Goal: Information Seeking & Learning: Learn about a topic

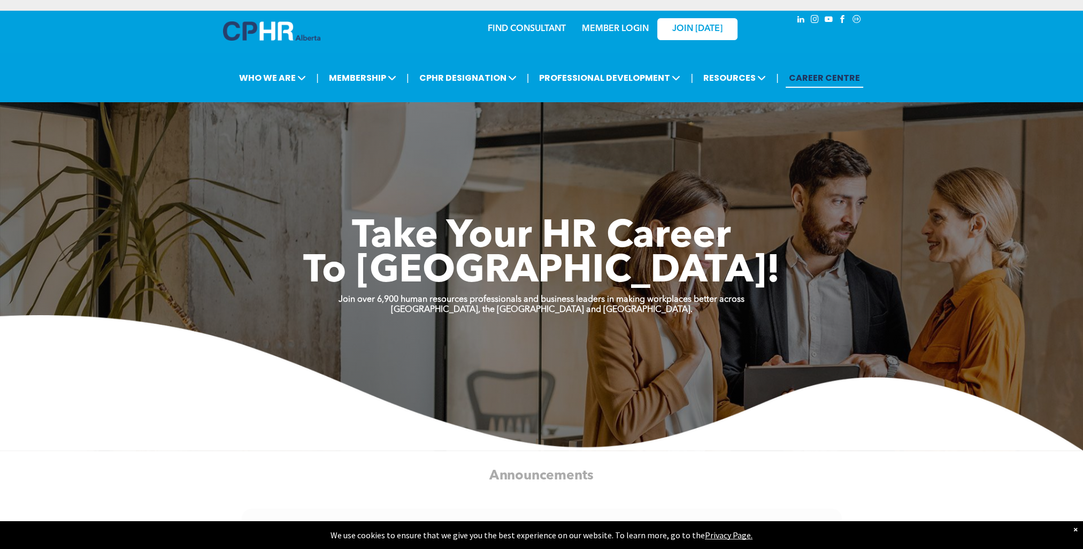
click at [550, 33] on div "MEMBER LOGIN" at bounding box center [592, 29] width 98 height 34
click at [531, 26] on link "FIND CONSULTANT" at bounding box center [527, 29] width 78 height 9
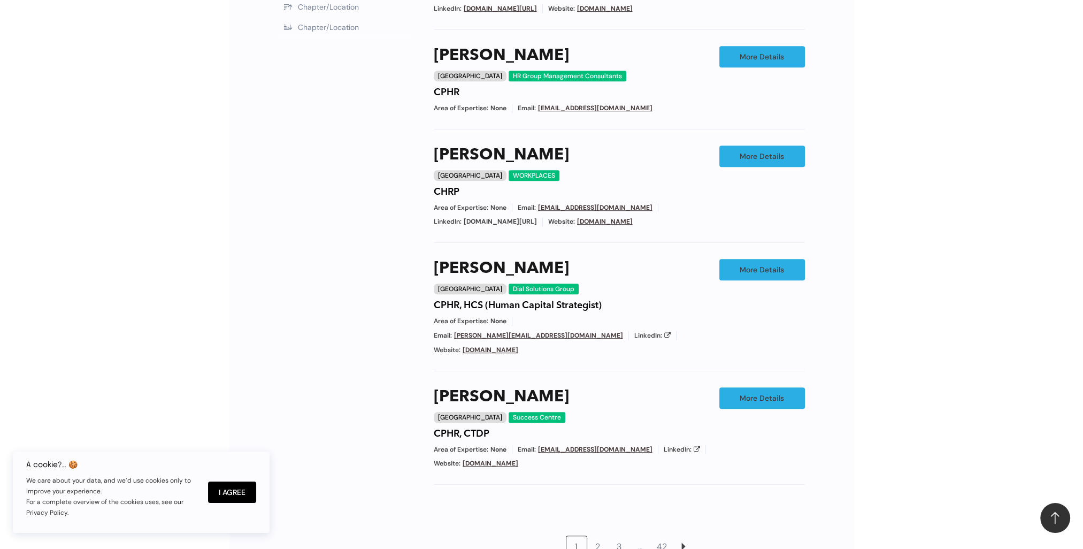
scroll to position [802, 0]
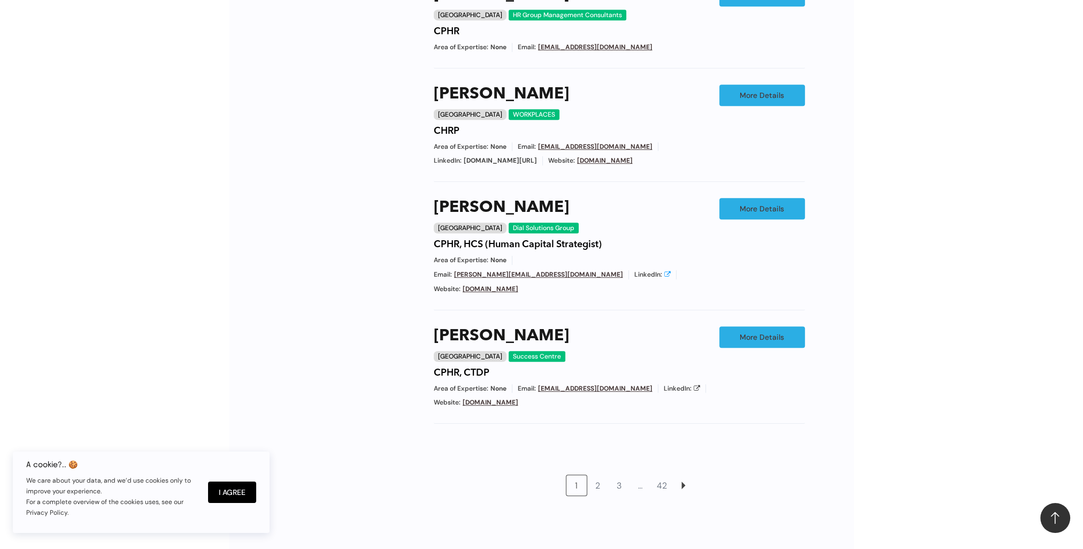
click at [671, 271] on icon at bounding box center [667, 274] width 6 height 6
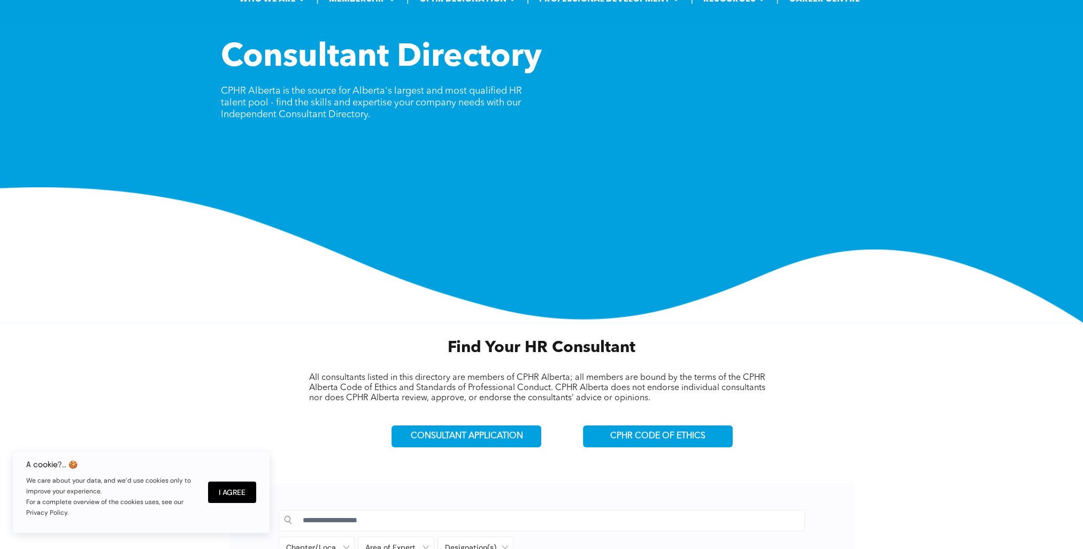
scroll to position [0, 0]
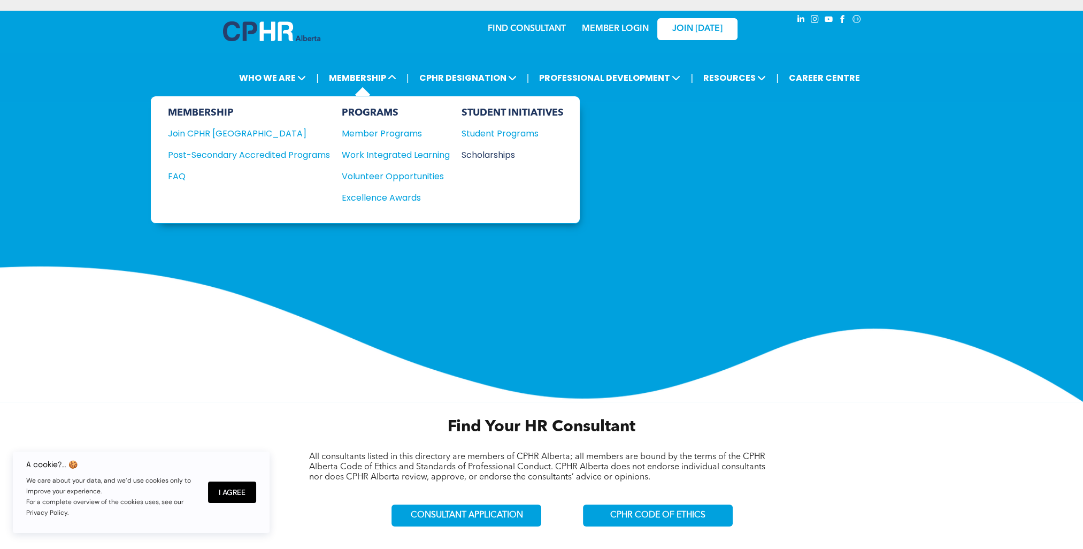
click at [484, 156] on div "Scholarships" at bounding box center [508, 154] width 92 height 13
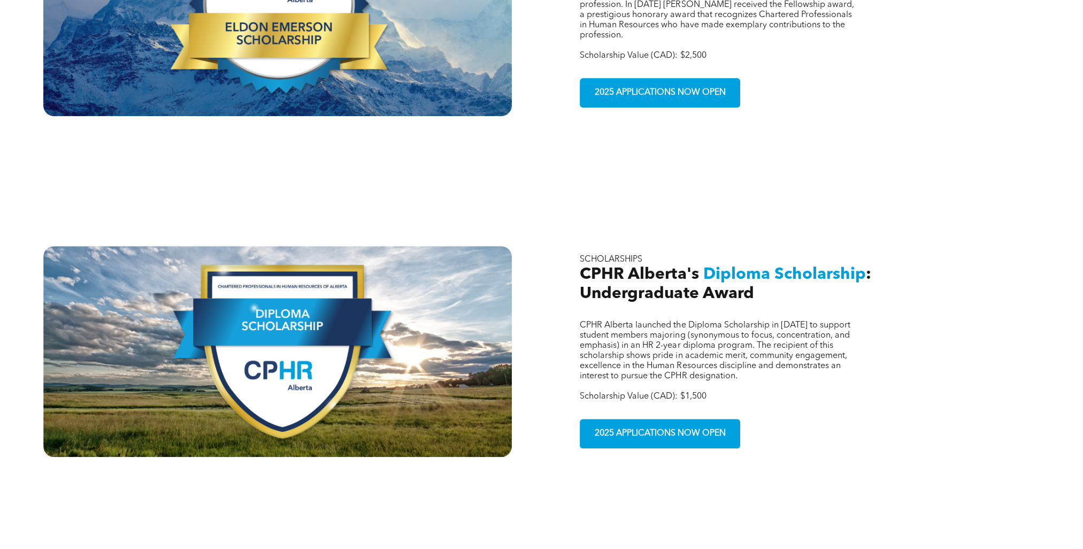
scroll to position [481, 0]
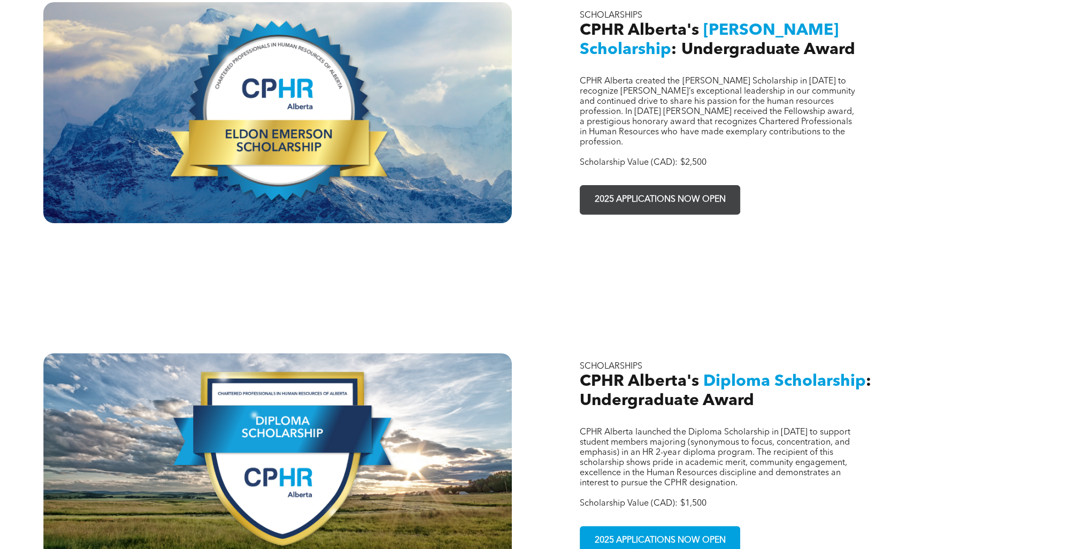
click at [649, 189] on span "2025 APPLICATIONS NOW OPEN" at bounding box center [660, 199] width 139 height 21
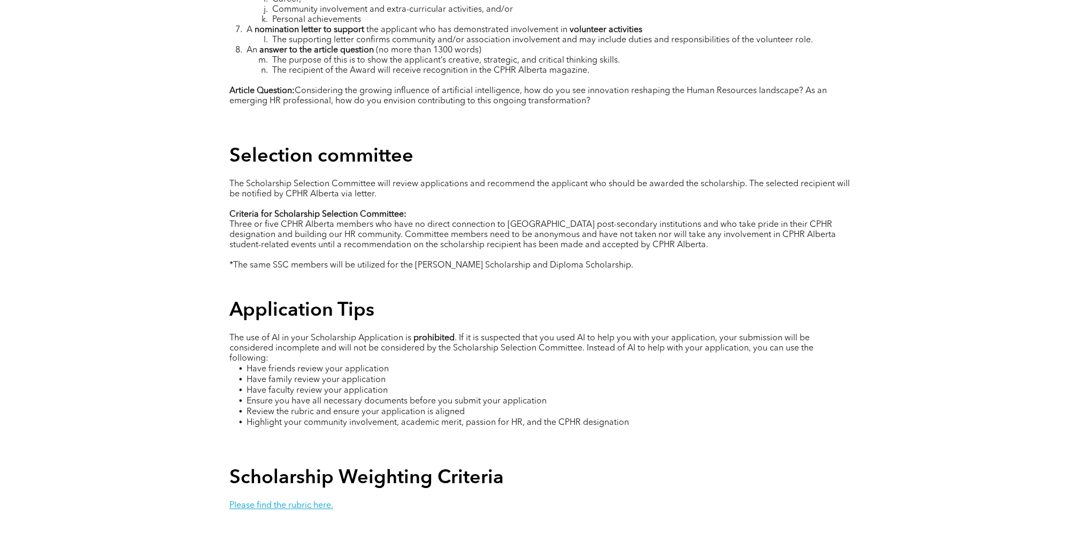
scroll to position [1605, 0]
